Goal: Task Accomplishment & Management: Manage account settings

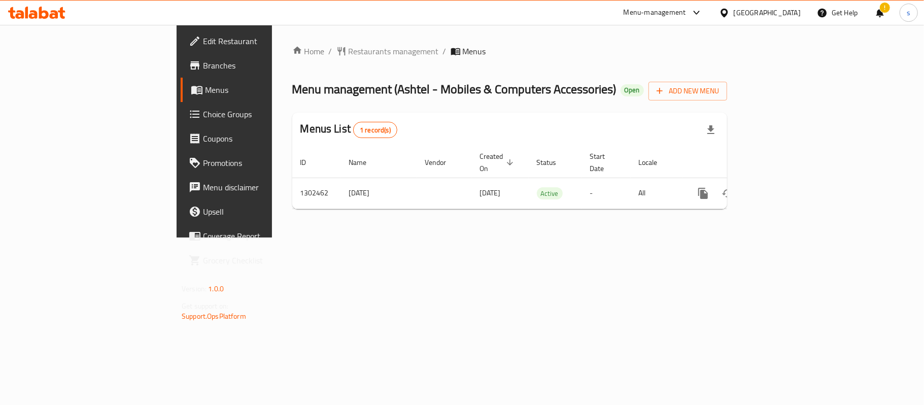
click at [734, 16] on div at bounding box center [726, 12] width 15 height 11
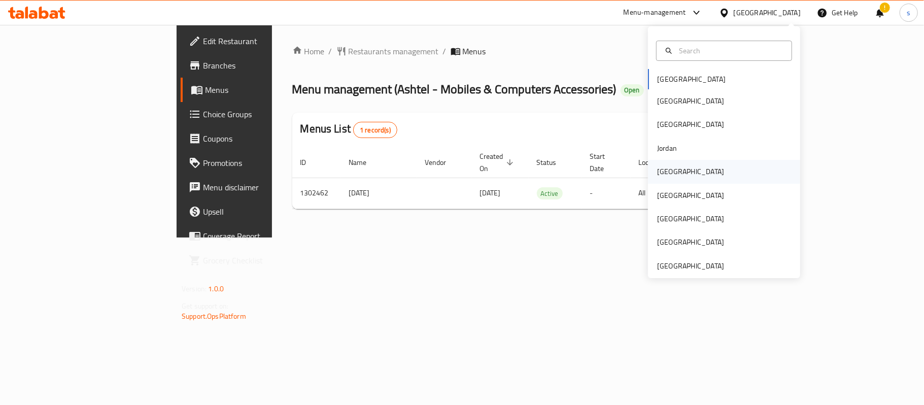
click at [658, 166] on div "Kuwait" at bounding box center [690, 171] width 67 height 11
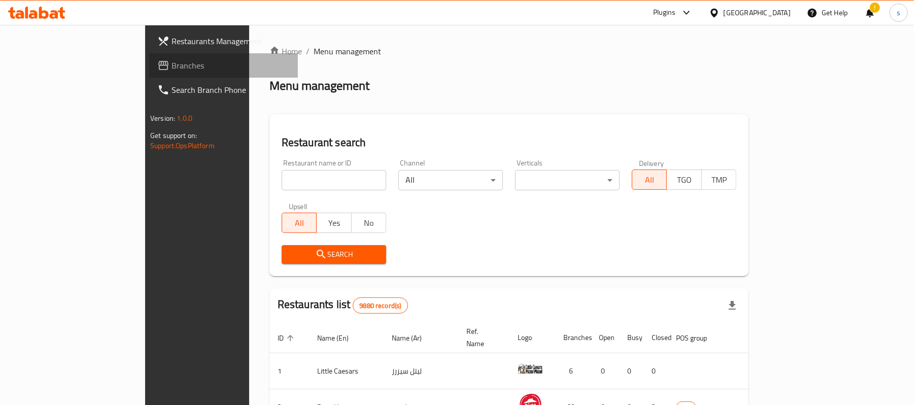
click at [172, 66] on span "Branches" at bounding box center [231, 65] width 118 height 12
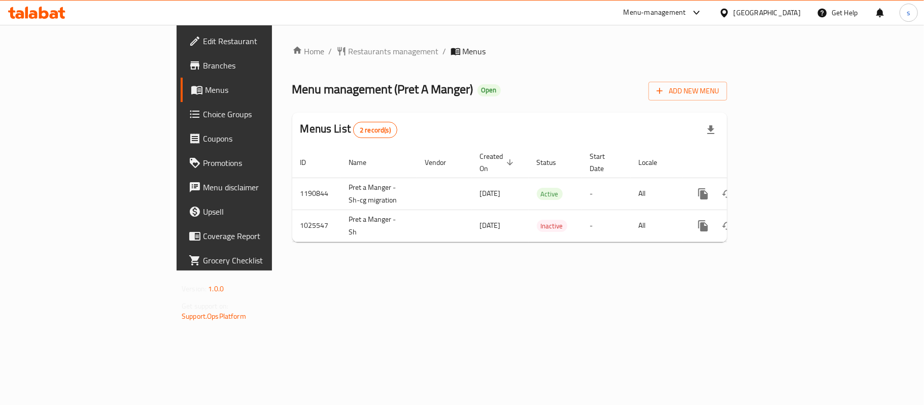
click at [730, 17] on icon at bounding box center [724, 13] width 11 height 11
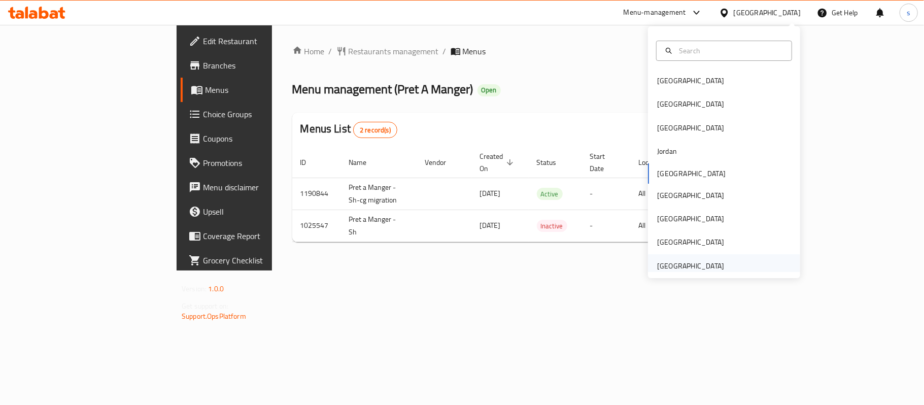
click at [667, 260] on div "[GEOGRAPHIC_DATA]" at bounding box center [690, 265] width 67 height 11
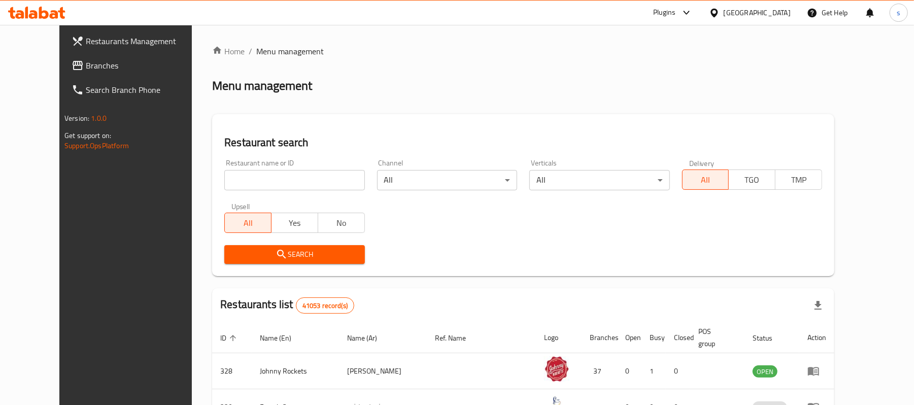
click at [73, 65] on icon at bounding box center [78, 65] width 10 height 9
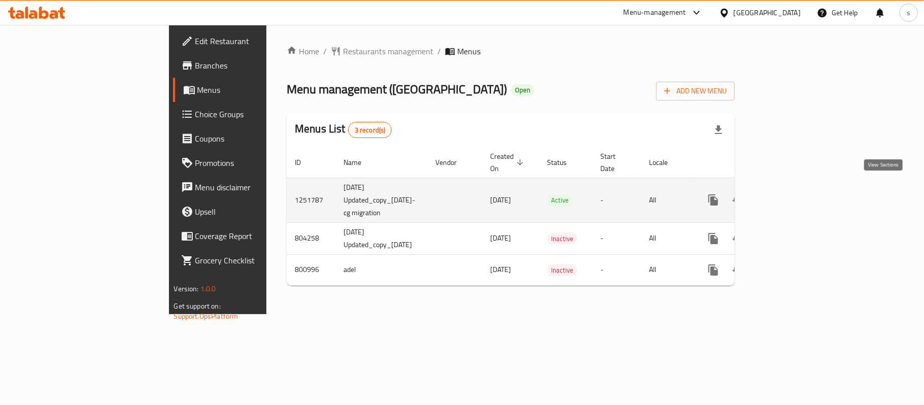
click at [793, 194] on icon "enhanced table" at bounding box center [787, 200] width 12 height 12
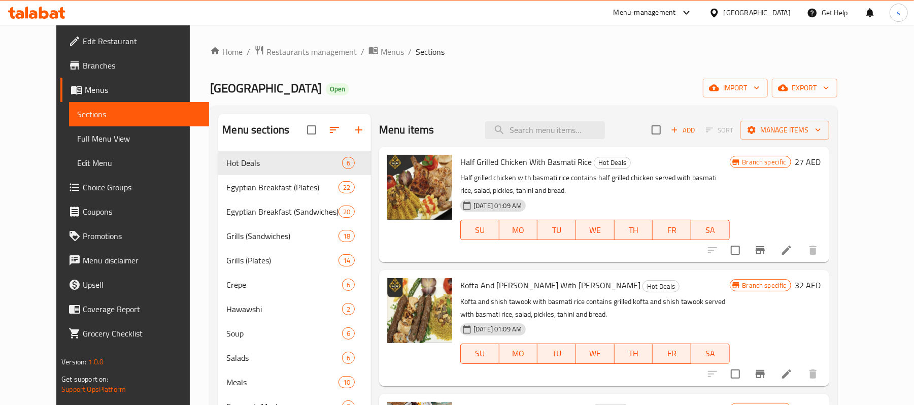
click at [583, 117] on div "Menu items Add Sort Manage items" at bounding box center [604, 130] width 450 height 33
click at [583, 128] on input "search" at bounding box center [545, 130] width 120 height 18
paste input "Hawashi Offers"
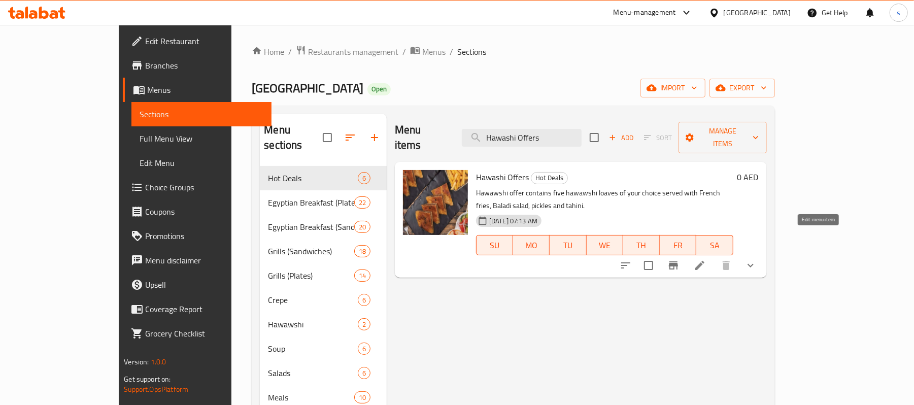
type input "Hawashi Offers"
click at [706, 259] on icon at bounding box center [700, 265] width 12 height 12
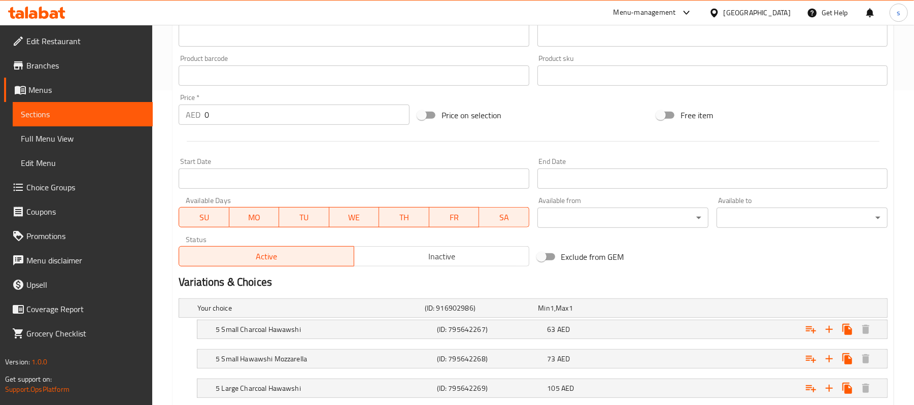
scroll to position [380, 0]
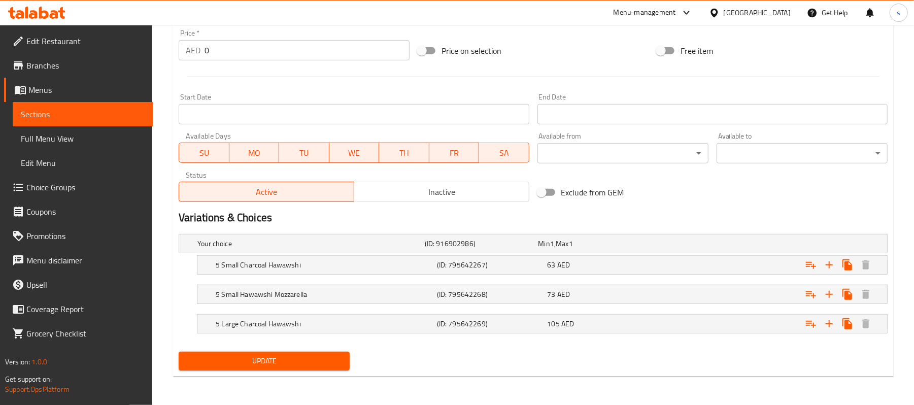
click at [685, 13] on icon at bounding box center [687, 13] width 12 height 12
click at [626, 109] on div "Restaurant-Management" at bounding box center [591, 113] width 80 height 11
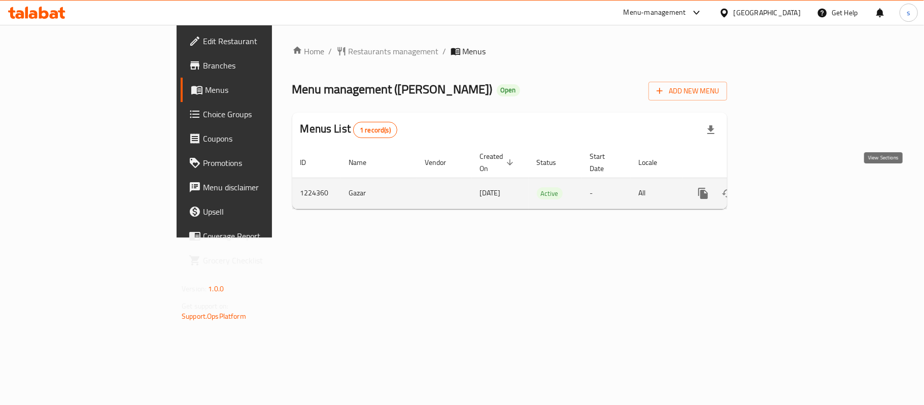
click at [789, 181] on link "enhanced table" at bounding box center [776, 193] width 24 height 24
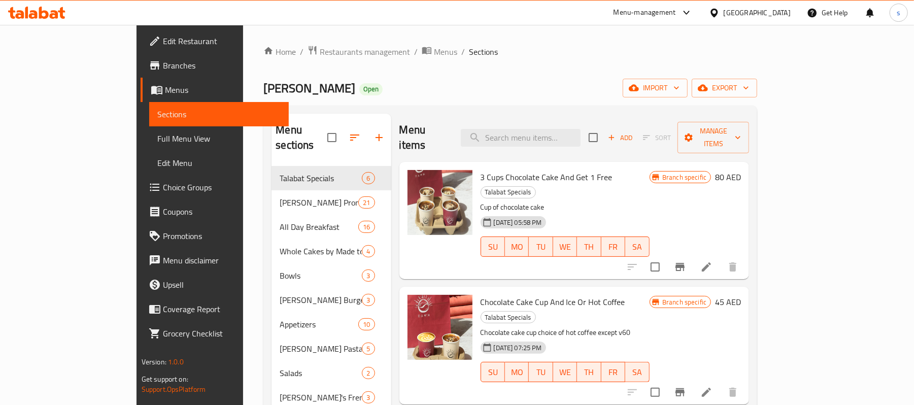
click at [549, 141] on div "Menu items Add Sort Manage items" at bounding box center [574, 138] width 350 height 48
click at [561, 137] on input "search" at bounding box center [521, 138] width 120 height 18
paste input "Oreo Truffles 6 And Ice Or Hot Coffee"
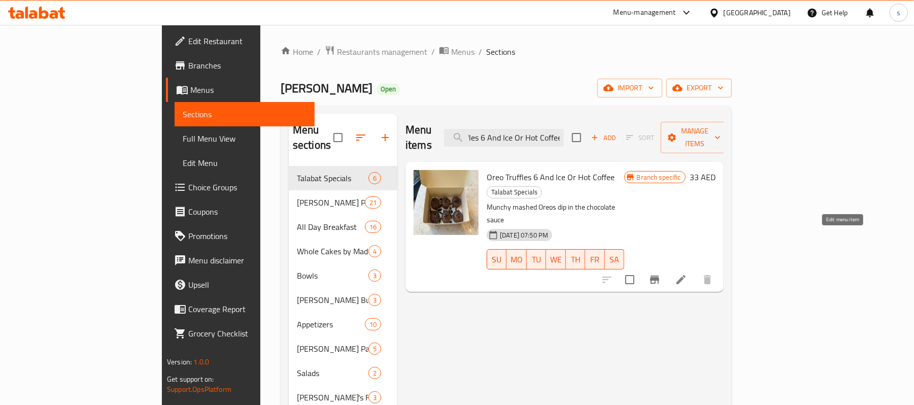
type input "Oreo Truffles 6 And Ice Or Hot Coffee"
click at [687, 274] on icon at bounding box center [681, 280] width 12 height 12
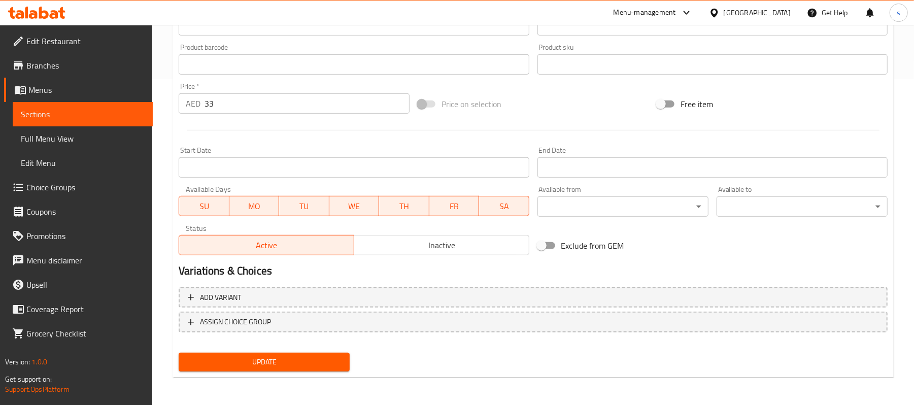
scroll to position [123, 0]
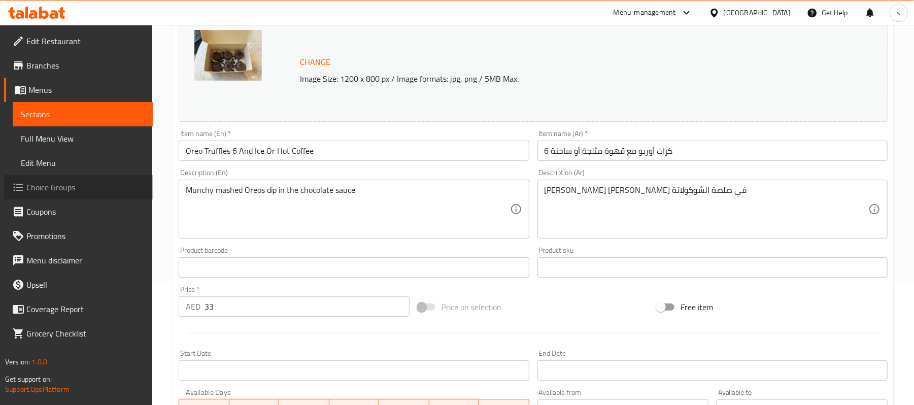
click at [60, 186] on span "Choice Groups" at bounding box center [85, 187] width 118 height 12
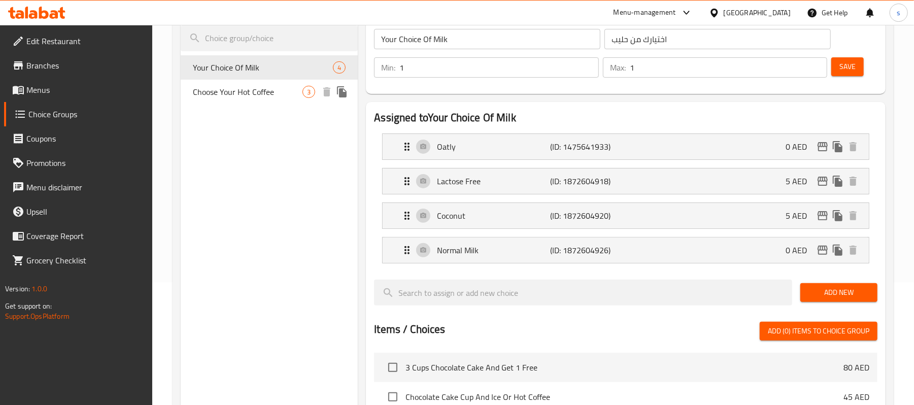
click at [234, 96] on span "Choose Your Hot Coffee" at bounding box center [248, 92] width 110 height 12
type input "Choose Your Hot Coffee"
type input "اختر قهوتك الحارة"
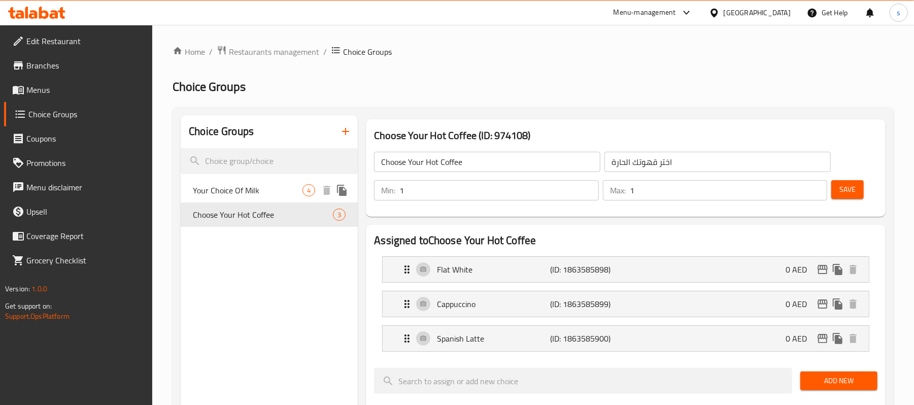
click at [226, 193] on span "Your Choice Of Milk" at bounding box center [248, 190] width 110 height 12
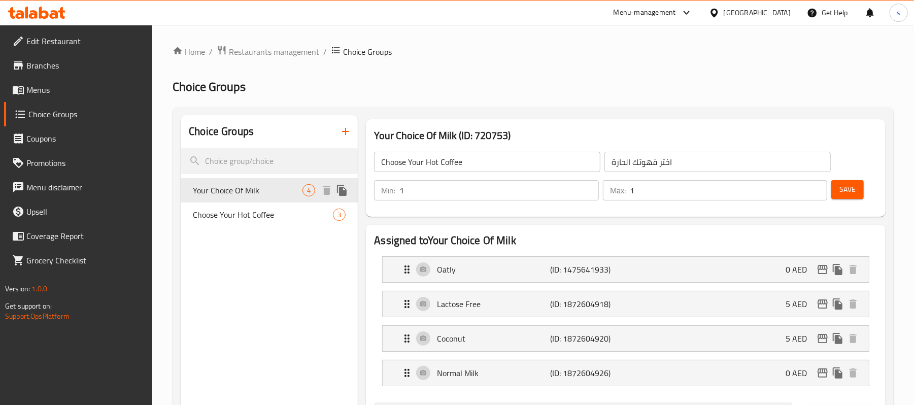
type input "Your Choice Of Milk"
type input "اختيارك من حليب"
